Goal: Obtain resource: Obtain resource

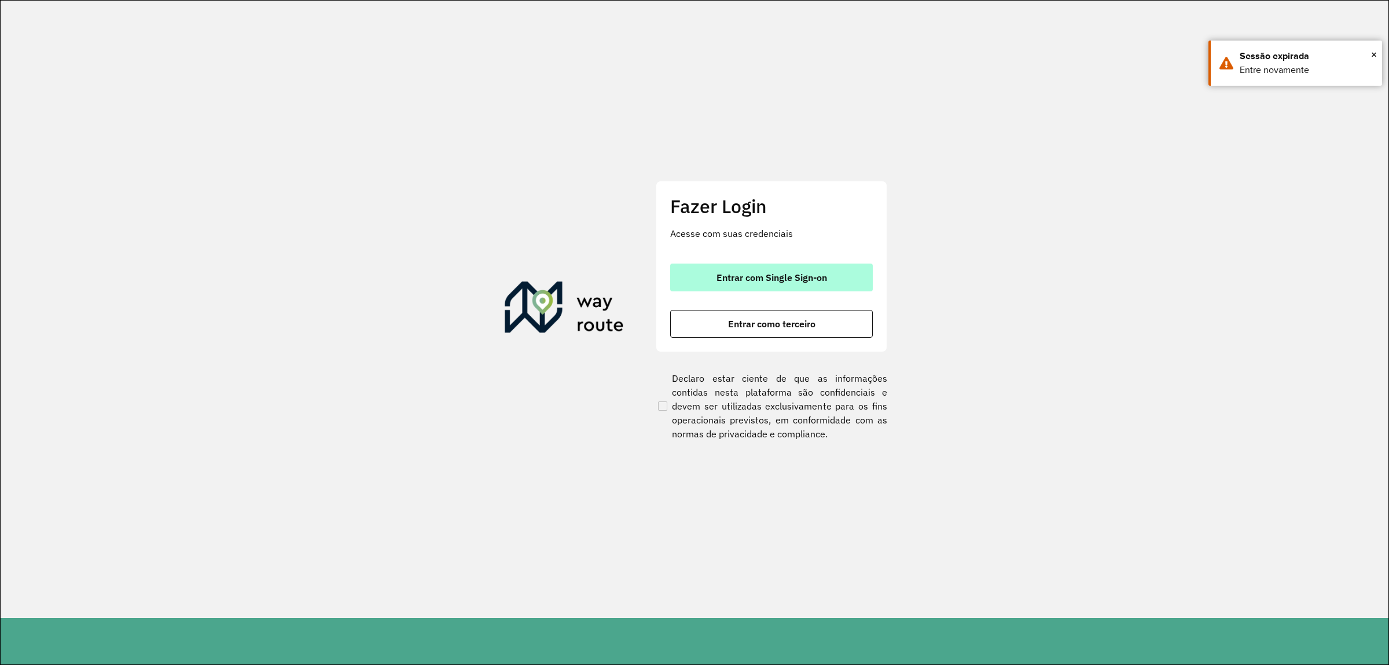
click at [703, 271] on button "Entrar com Single Sign-on" at bounding box center [771, 277] width 203 height 28
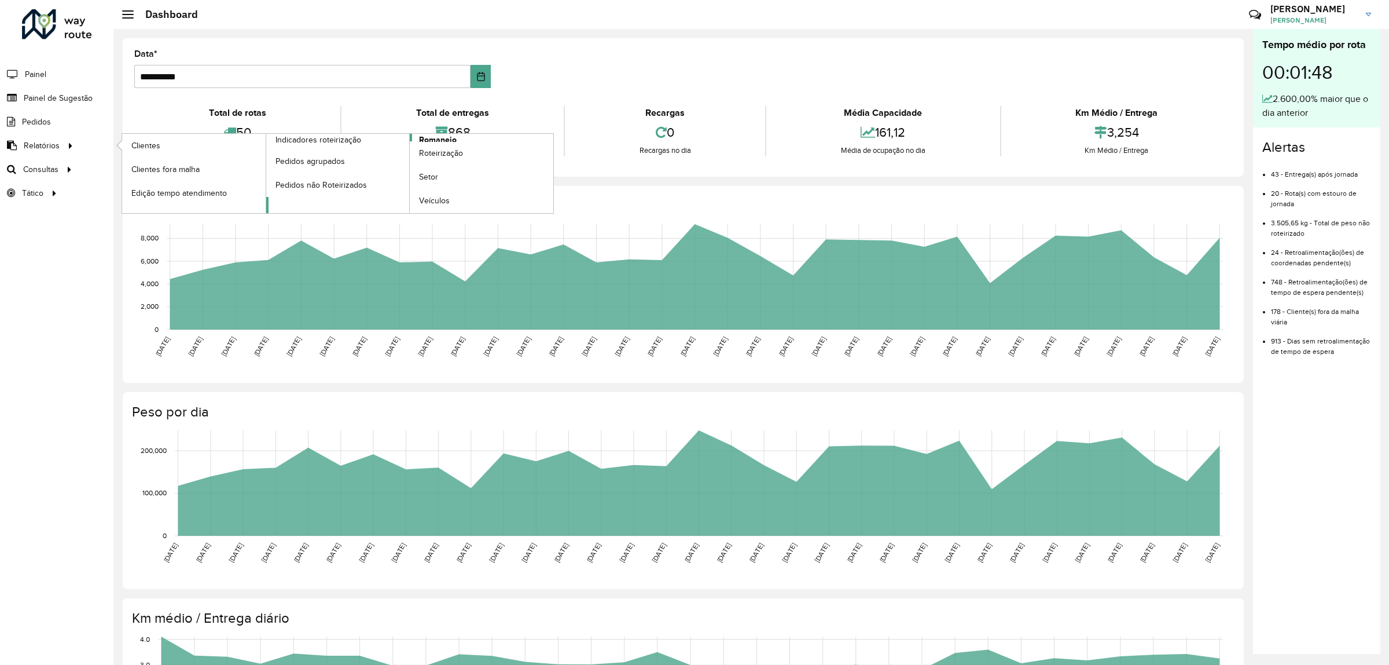
click at [438, 139] on span "Romaneio" at bounding box center [438, 140] width 38 height 12
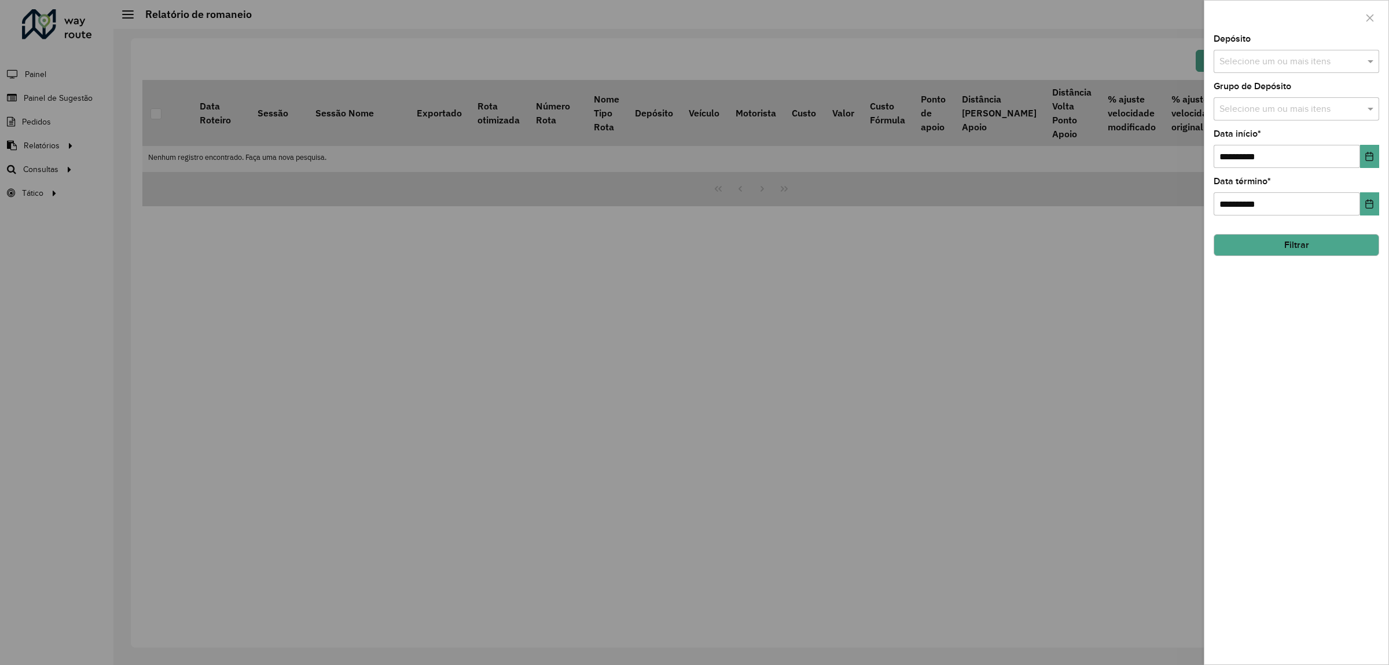
click at [1260, 58] on input "text" at bounding box center [1291, 62] width 148 height 14
click at [1267, 123] on div "CDD Suzano" at bounding box center [1297, 120] width 164 height 20
click at [1300, 27] on div at bounding box center [1297, 18] width 184 height 34
click at [1259, 118] on div "Selecione um ou mais itens" at bounding box center [1297, 108] width 166 height 23
click at [1303, 85] on div "Grupo de Depósito Selecione um ou mais itens Rota BR × AS × ×" at bounding box center [1297, 101] width 166 height 38
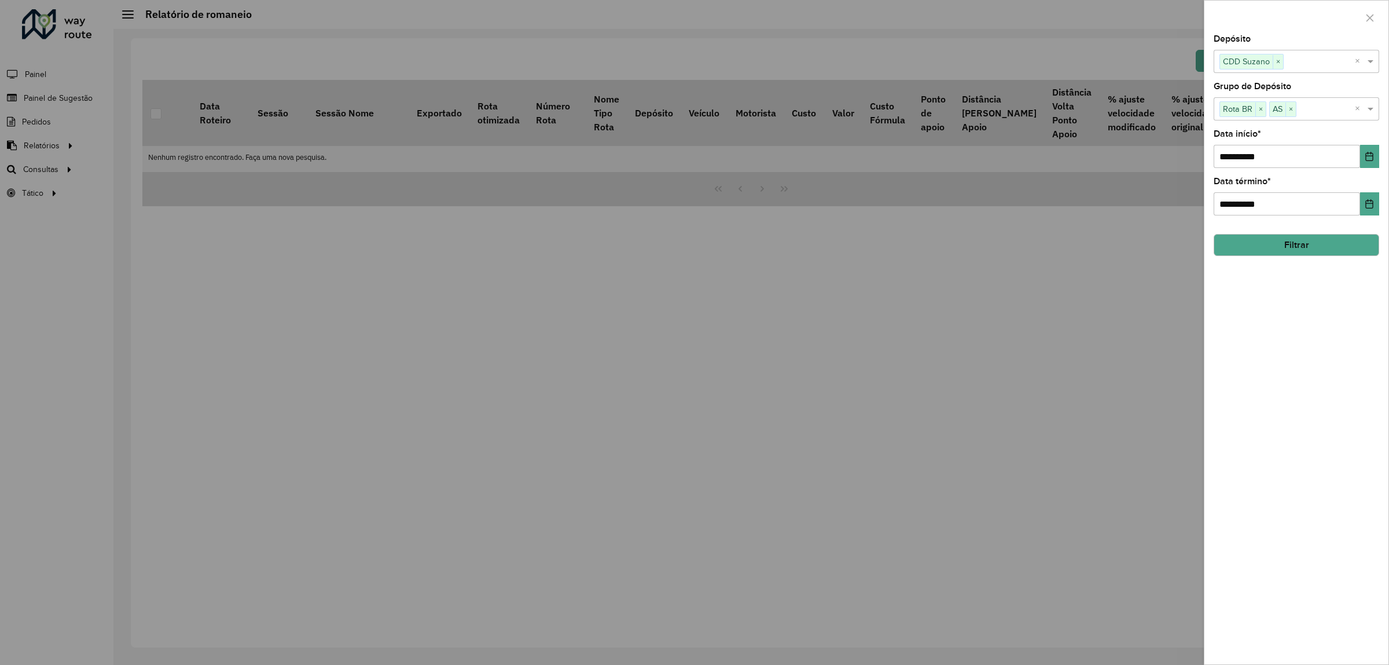
click at [1303, 250] on button "Filtrar" at bounding box center [1297, 245] width 166 height 22
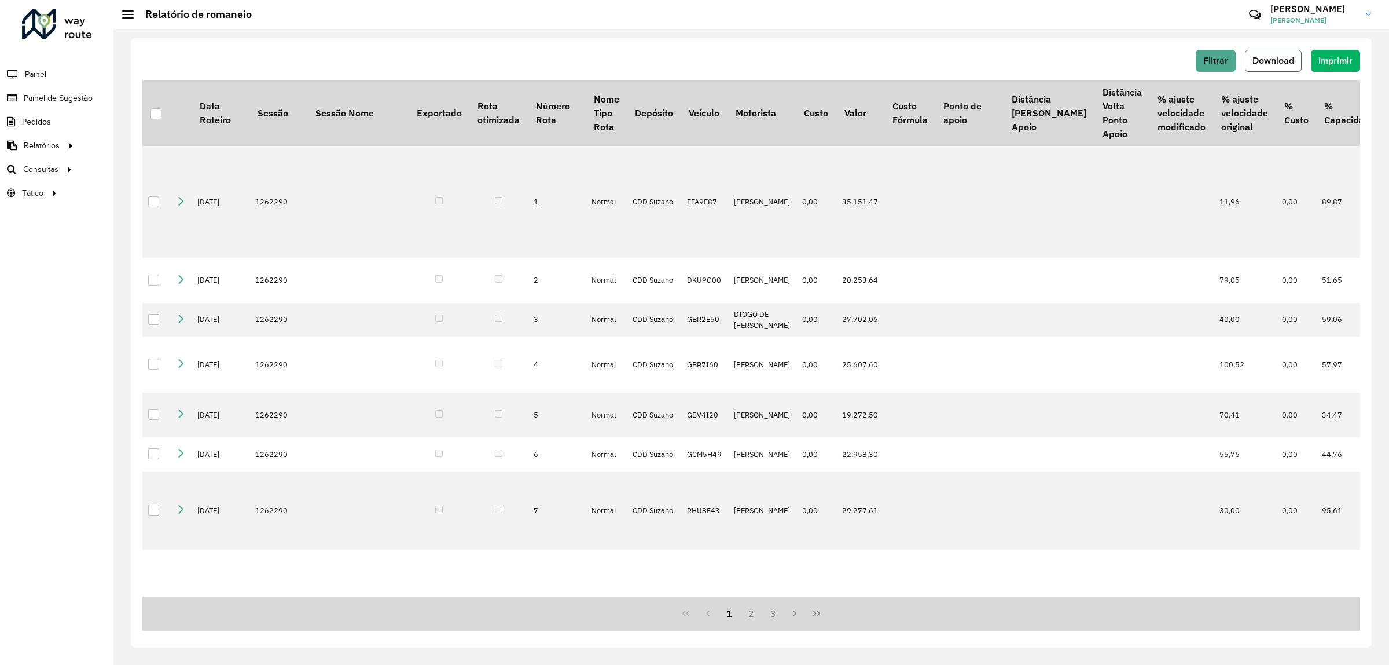
click at [1285, 71] on button "Download" at bounding box center [1273, 61] width 57 height 22
